Goal: Check status: Check status

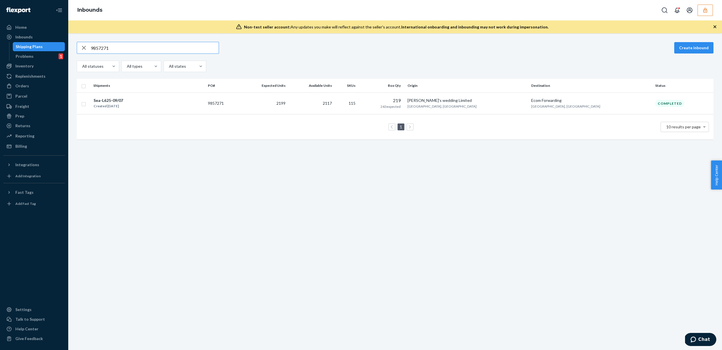
click at [711, 9] on button "button" at bounding box center [705, 10] width 15 height 11
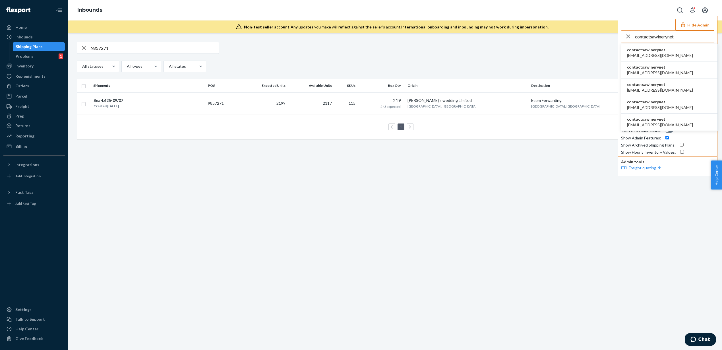
type input "contactsawinerynet"
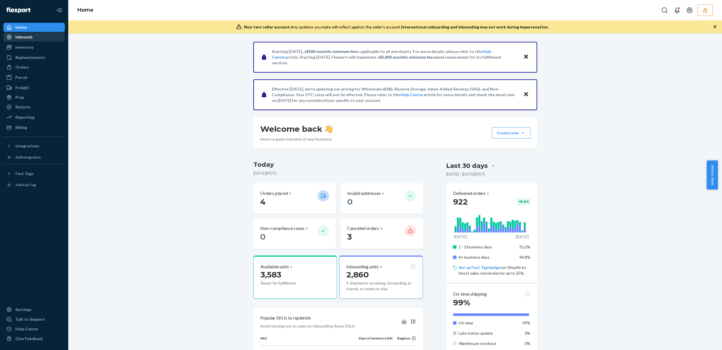
click at [36, 36] on div "Inbounds" at bounding box center [34, 37] width 60 height 8
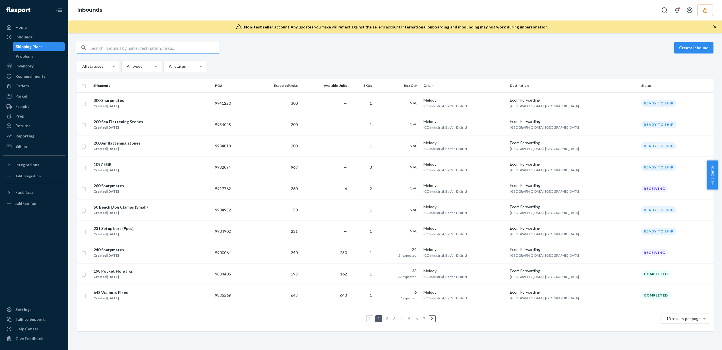
paste input "1232123"
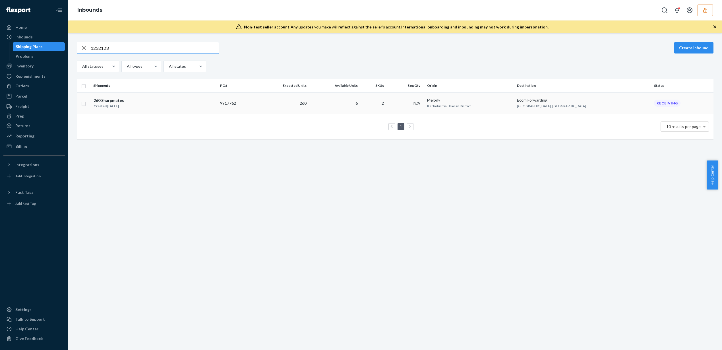
type input "1232123"
click at [388, 107] on td "2" at bounding box center [374, 102] width 28 height 21
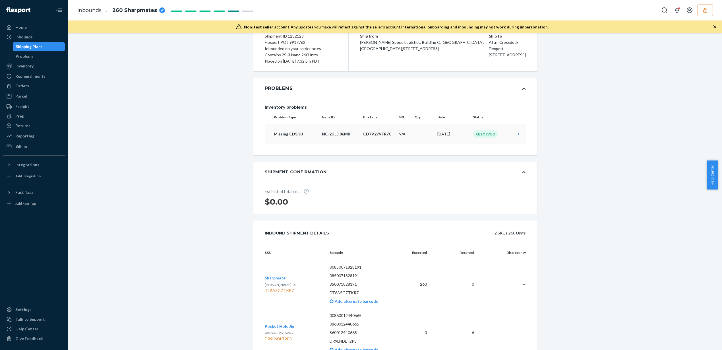
scroll to position [58, 0]
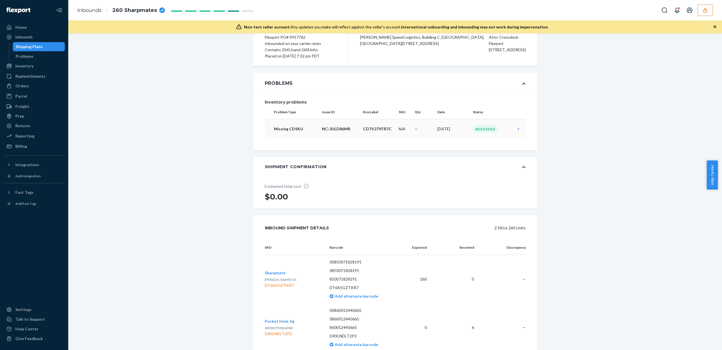
click at [376, 132] on p "CD7V27VFR7C" at bounding box center [378, 129] width 31 height 6
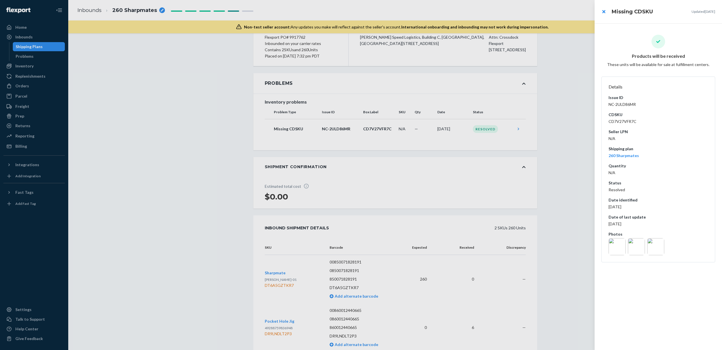
click at [616, 252] on img at bounding box center [617, 246] width 17 height 17
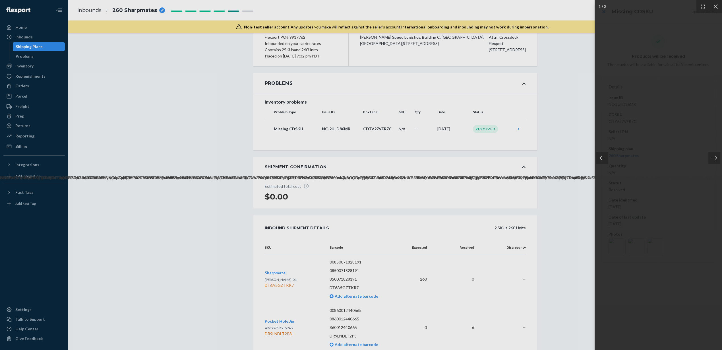
click at [718, 158] on div at bounding box center [714, 158] width 12 height 12
click at [668, 174] on img at bounding box center [658, 174] width 3288 height 11
click at [718, 158] on div at bounding box center [714, 158] width 12 height 12
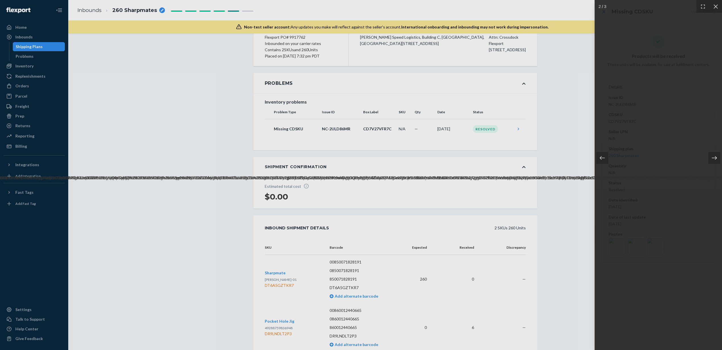
click at [718, 158] on div at bounding box center [714, 158] width 12 height 12
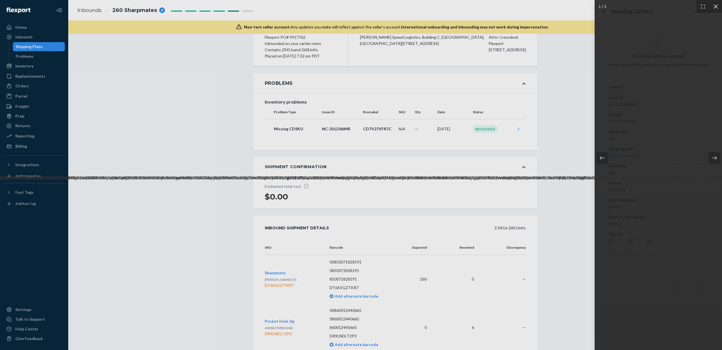
click at [714, 4] on icon at bounding box center [716, 7] width 6 height 6
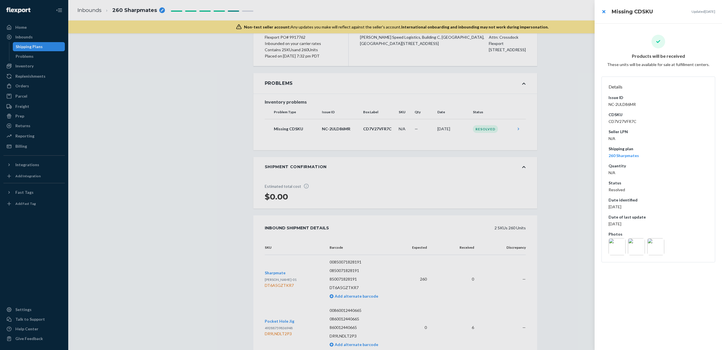
click at [440, 233] on div at bounding box center [361, 175] width 722 height 350
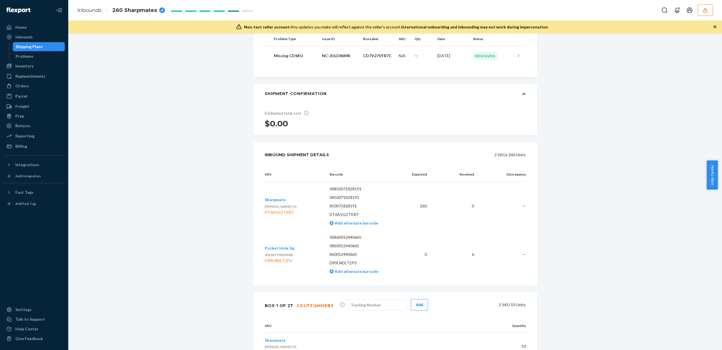
scroll to position [132, 0]
copy div "DT6A5GZTKR7"
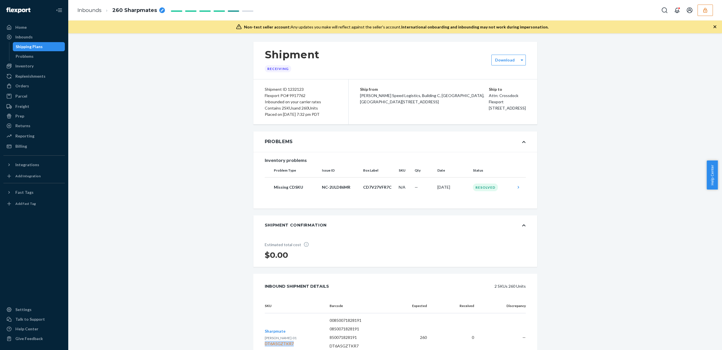
scroll to position [50, 0]
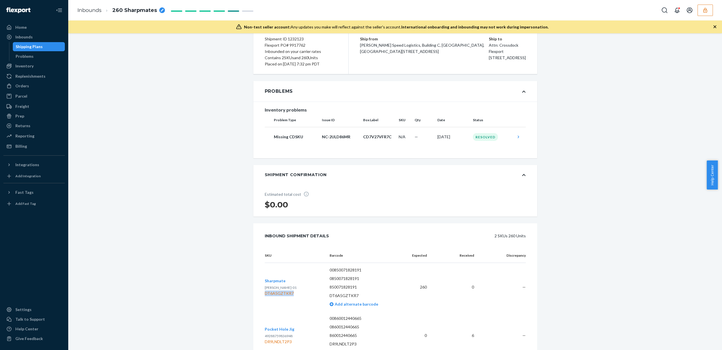
copy div "DT6A5GZTKR7"
click at [42, 58] on div "Problems" at bounding box center [38, 56] width 51 height 8
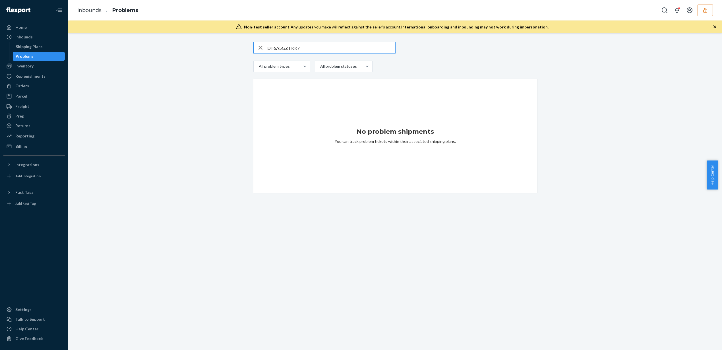
type input "DT6A5GZTKR7"
click at [259, 49] on icon "button" at bounding box center [261, 48] width 4 height 4
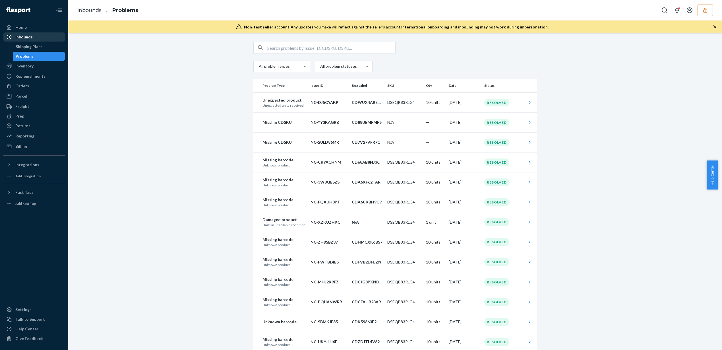
click at [58, 35] on div "Inbounds" at bounding box center [34, 37] width 60 height 8
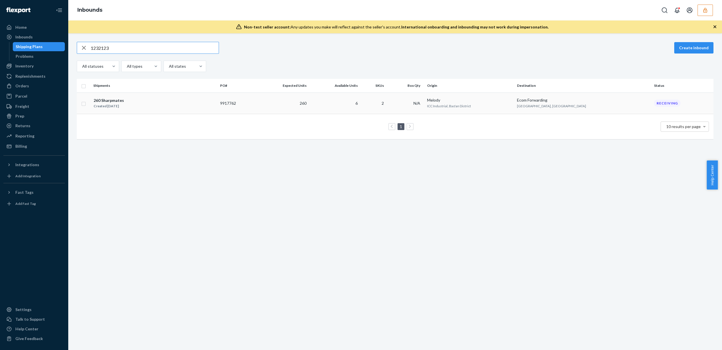
type input "1232123"
click at [280, 98] on td "260" at bounding box center [282, 102] width 53 height 21
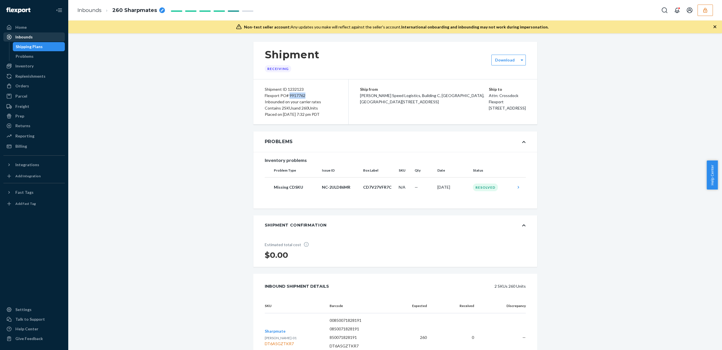
click at [35, 40] on div "Inbounds" at bounding box center [34, 37] width 60 height 8
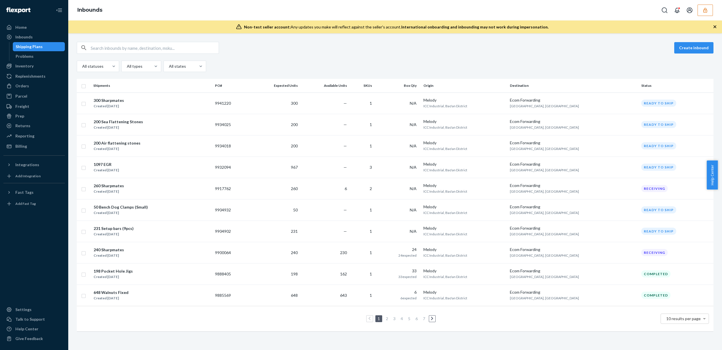
click at [705, 5] on button "button" at bounding box center [705, 10] width 15 height 11
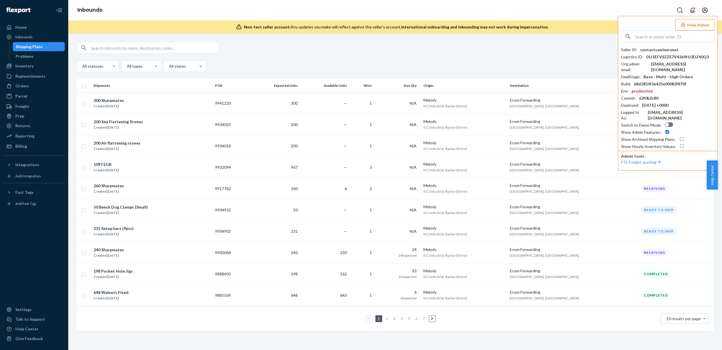
click at [680, 137] on input "checkbox" at bounding box center [682, 139] width 4 height 4
checkbox input "true"
click at [381, 318] on link "2" at bounding box center [383, 318] width 5 height 5
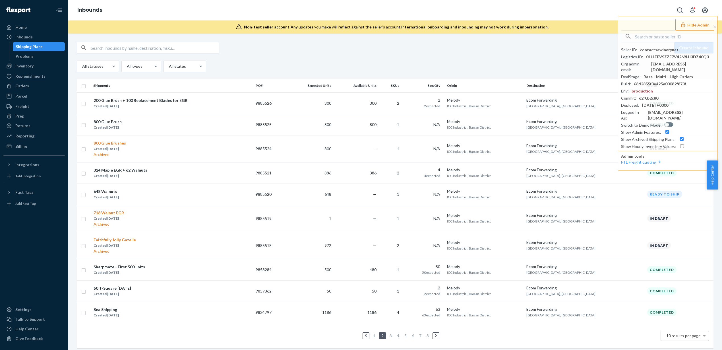
click at [389, 337] on link "3" at bounding box center [390, 335] width 5 height 5
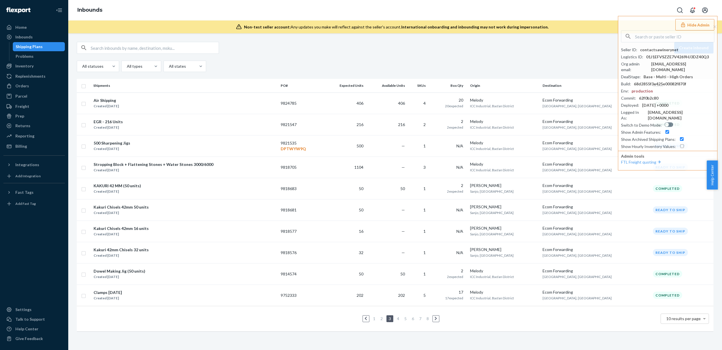
click at [381, 320] on link "2" at bounding box center [381, 318] width 5 height 5
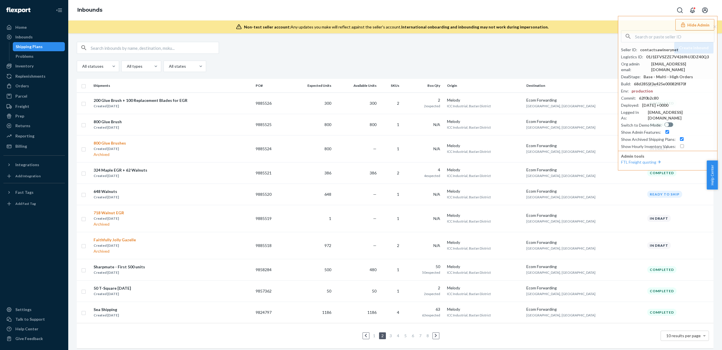
click at [372, 336] on link "1" at bounding box center [374, 335] width 5 height 5
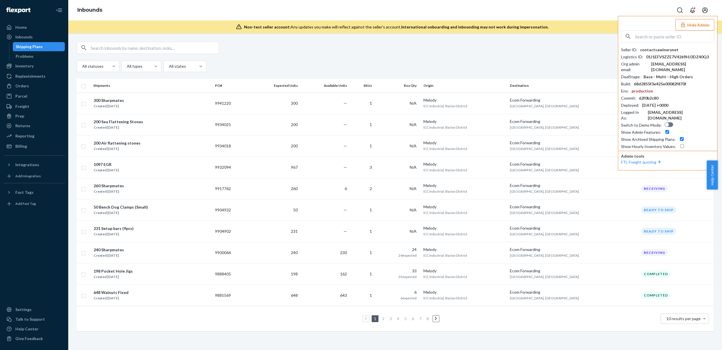
click at [698, 25] on button "Hide Admin" at bounding box center [694, 24] width 39 height 11
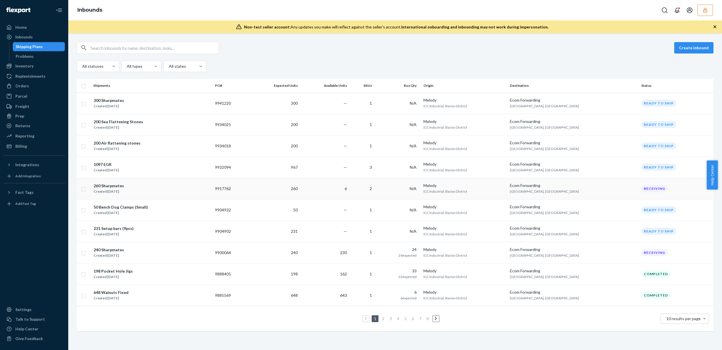
click at [349, 190] on td "6" at bounding box center [324, 188] width 49 height 21
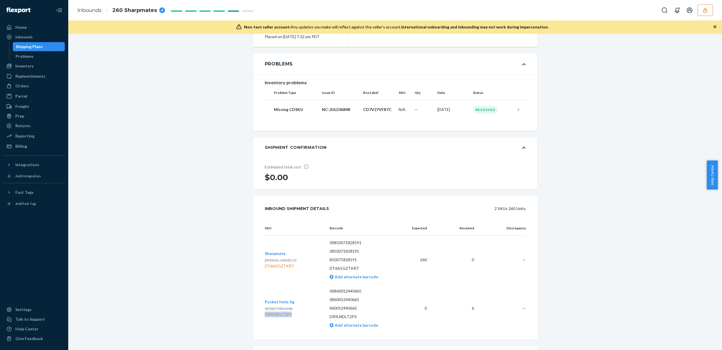
scroll to position [103, 0]
